Goal: Share content: Share content

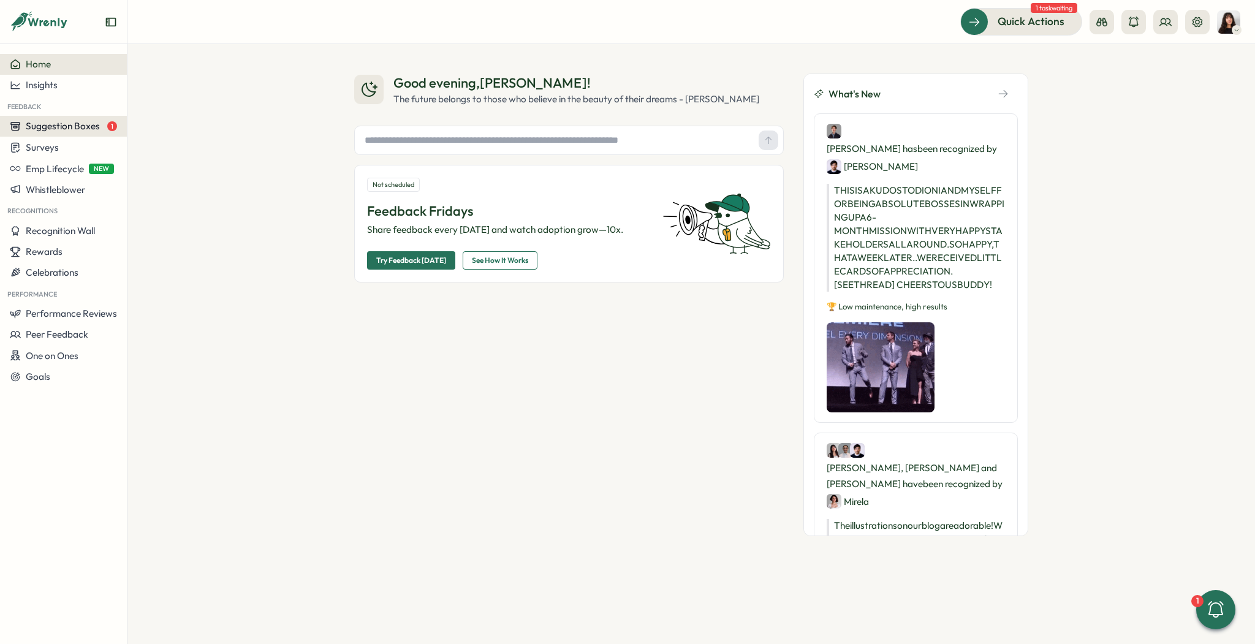
click at [69, 129] on span "Suggestion Boxes" at bounding box center [63, 126] width 74 height 12
click at [156, 129] on div "Suggestion Box 💡 1" at bounding box center [174, 125] width 89 height 13
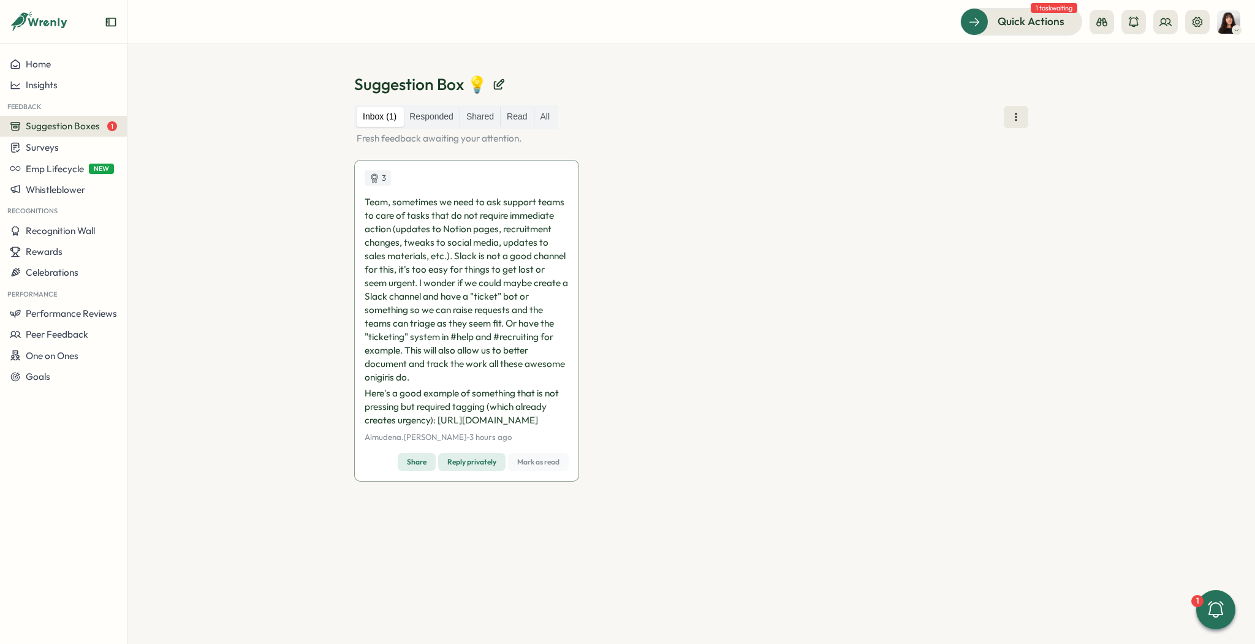
click at [407, 471] on span "Share" at bounding box center [417, 461] width 20 height 17
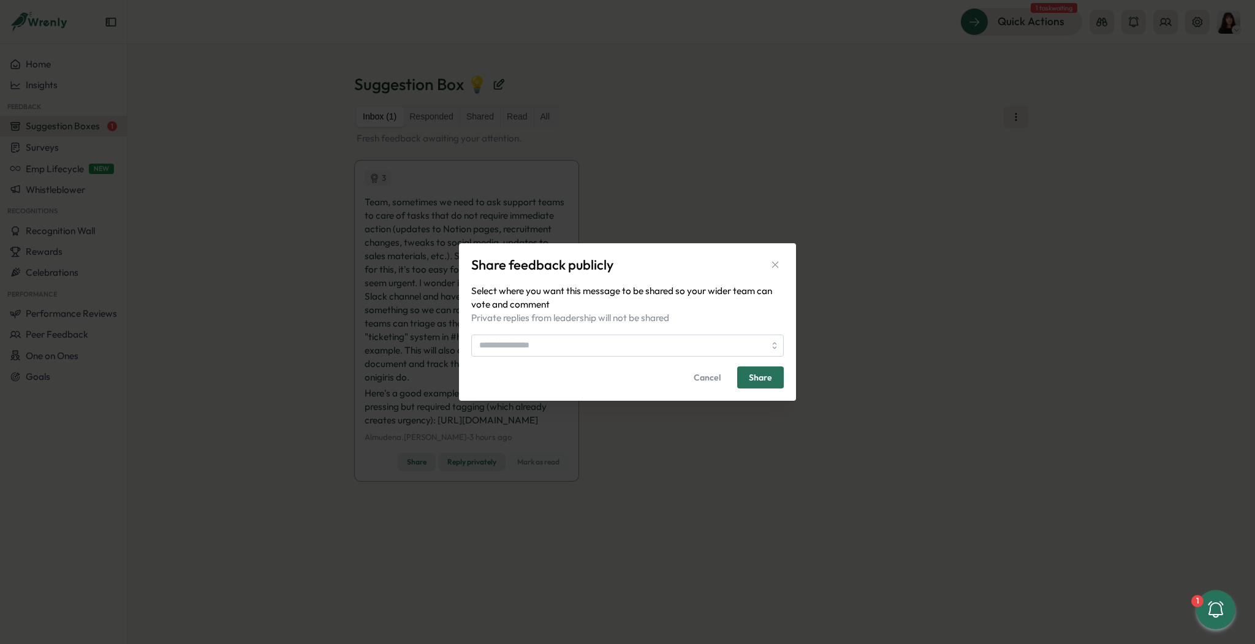
click at [558, 317] on p "Private replies from leadership will not be shared" at bounding box center [627, 317] width 312 height 13
click at [536, 360] on form "Share feedback publicly Select where you want this message to be shared so your…" at bounding box center [627, 321] width 312 height 133
click at [534, 353] on input "search" at bounding box center [627, 346] width 312 height 22
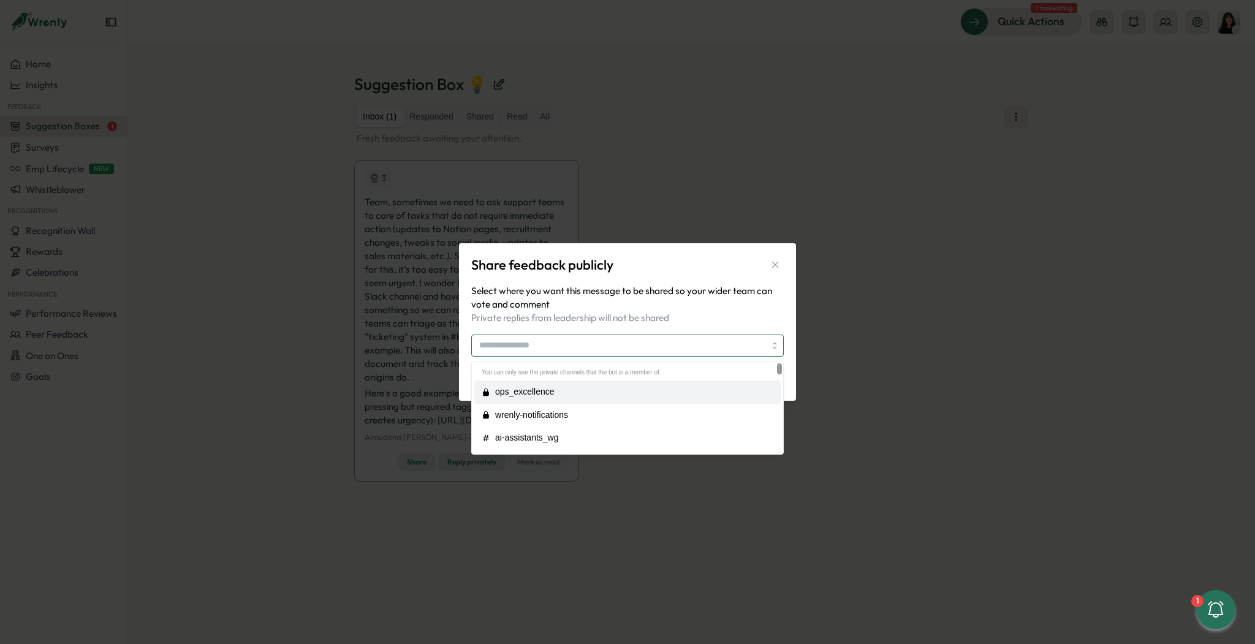
type input "**********"
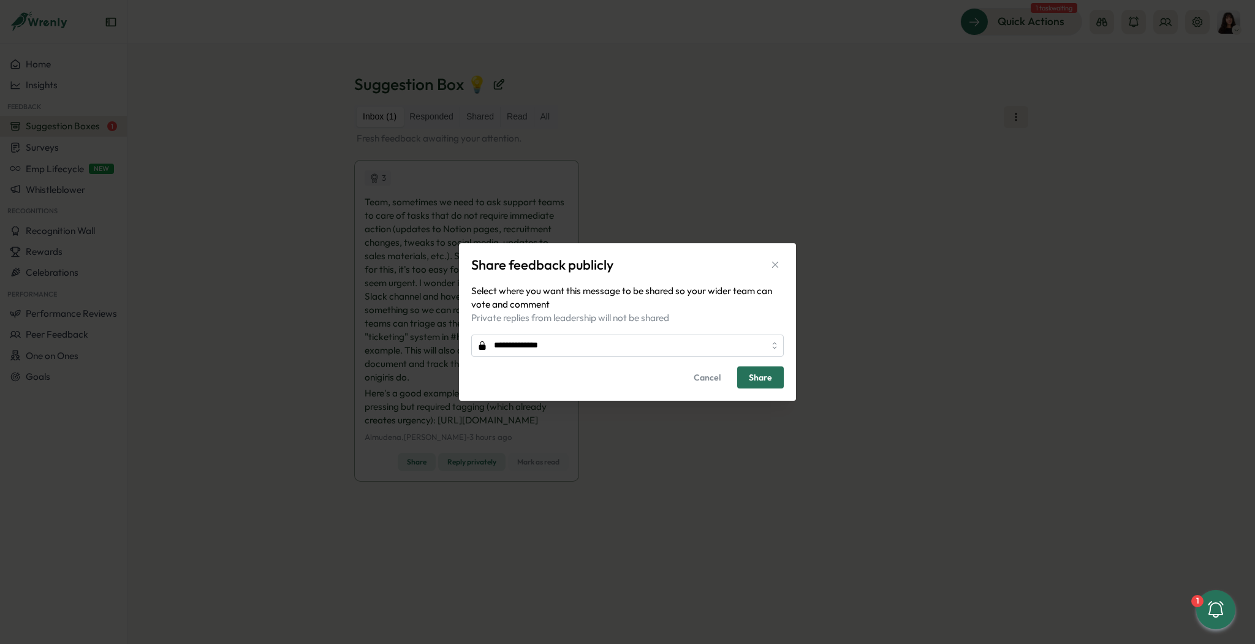
click at [773, 379] on button "Share" at bounding box center [760, 377] width 47 height 22
